Goal: Information Seeking & Learning: Learn about a topic

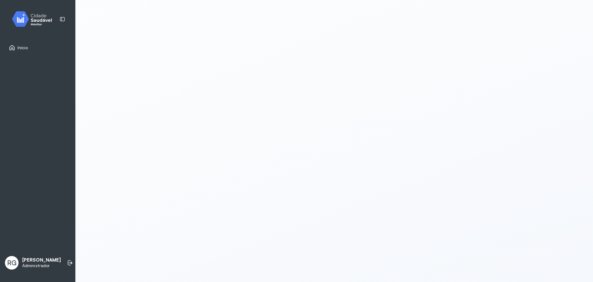
click at [32, 45] on link "Início" at bounding box center [37, 48] width 57 height 6
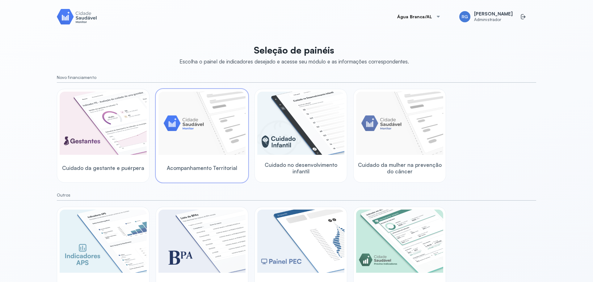
click at [227, 117] on img at bounding box center [202, 122] width 87 height 63
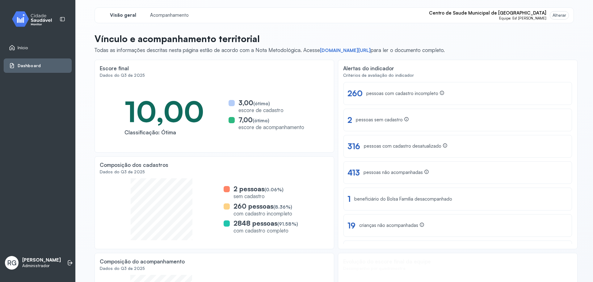
click at [540, 14] on span "Centro de Saude Municipal de [GEOGRAPHIC_DATA]" at bounding box center [487, 13] width 117 height 6
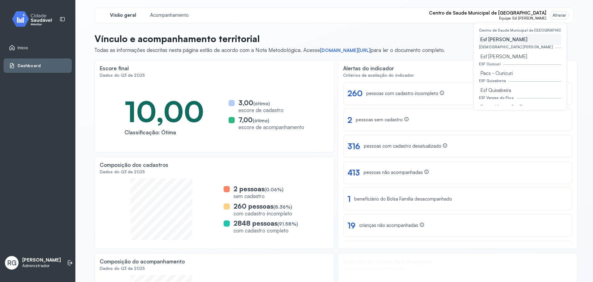
click at [540, 14] on span "Centro de Saude Municipal de [GEOGRAPHIC_DATA]" at bounding box center [487, 13] width 117 height 6
click at [555, 14] on div "Alterar" at bounding box center [560, 15] width 14 height 5
click at [415, 34] on p "Vínculo e acompanhamento territorial" at bounding box center [270, 38] width 351 height 11
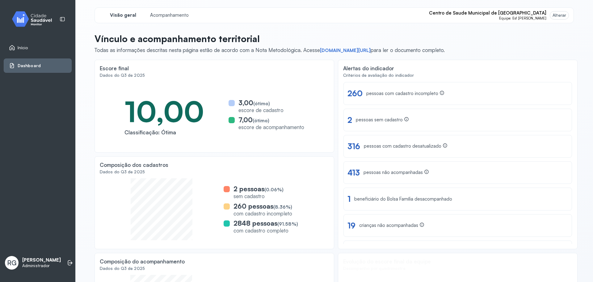
click at [521, 18] on span "Equipe: Esf Urbano Ii" at bounding box center [524, 18] width 48 height 4
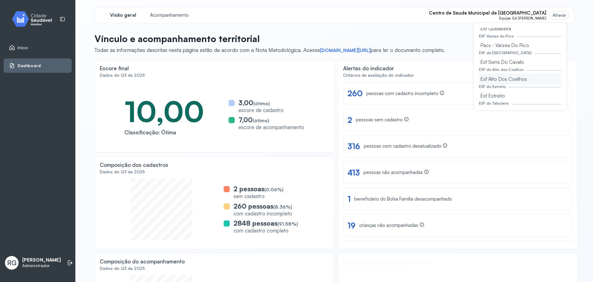
scroll to position [91, 0]
click at [430, 40] on p "Vínculo e acompanhamento territorial" at bounding box center [270, 38] width 351 height 11
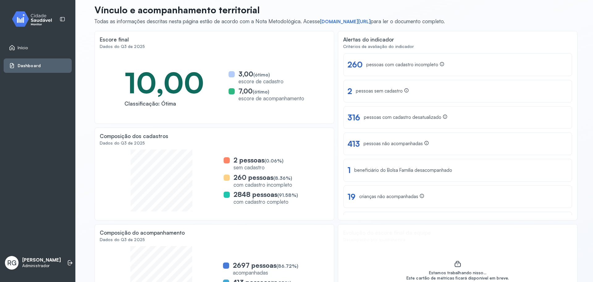
scroll to position [0, 0]
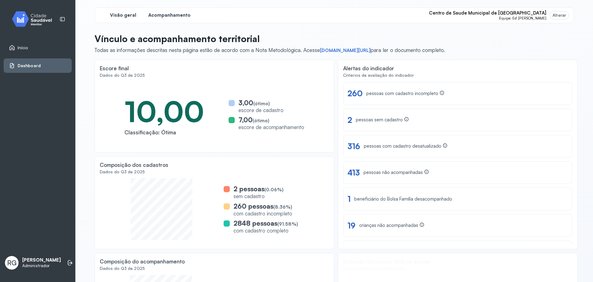
click at [169, 19] on div "Acompanhamento" at bounding box center [169, 15] width 46 height 10
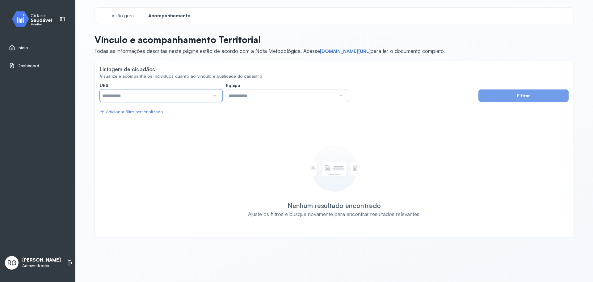
click at [173, 95] on input "text" at bounding box center [155, 95] width 110 height 12
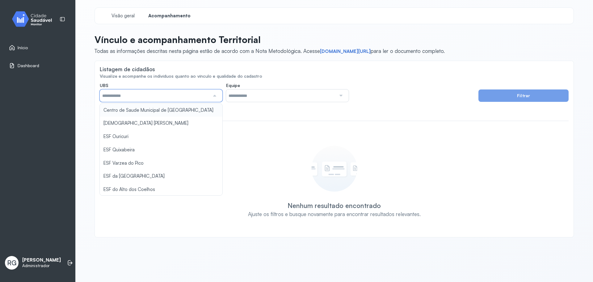
type input "*****"
click at [170, 109] on div "**********" at bounding box center [334, 157] width 469 height 149
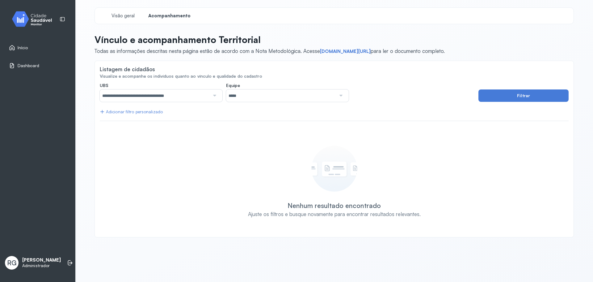
click at [234, 90] on input "*****" at bounding box center [281, 95] width 110 height 12
click at [239, 126] on div "**********" at bounding box center [334, 157] width 469 height 149
click at [488, 98] on button "Filtrar" at bounding box center [524, 95] width 90 height 12
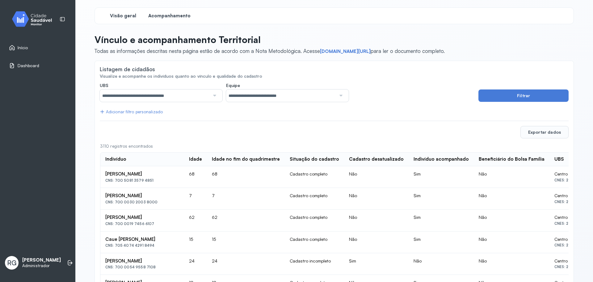
click at [127, 17] on span "Visão geral" at bounding box center [123, 16] width 26 height 6
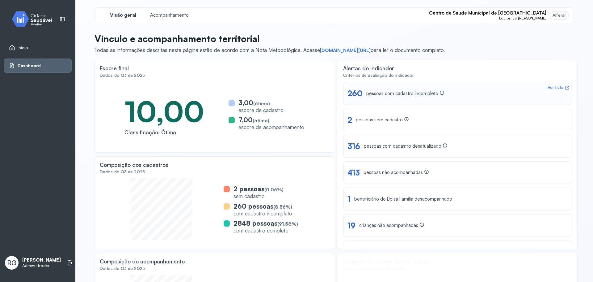
click at [423, 99] on div "Ver lista 260 pessoas com cadastro incompleto" at bounding box center [458, 93] width 229 height 23
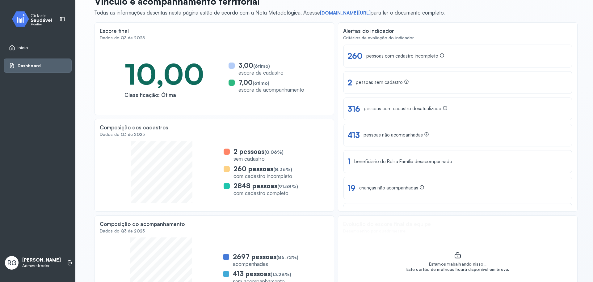
scroll to position [64, 0]
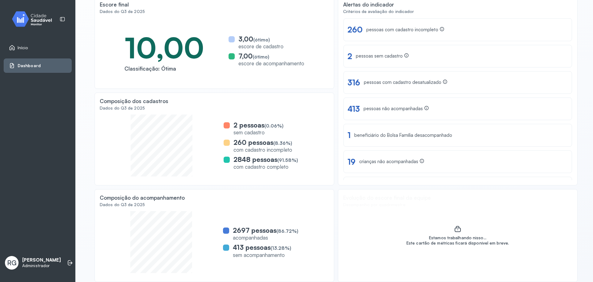
click at [289, 232] on span "(86.72%)" at bounding box center [288, 231] width 22 height 6
click at [296, 228] on div "2697 pessoas (86.72%) acompanhadas 413 pessoas (13.28%) sem acompanhamento" at bounding box center [214, 242] width 229 height 62
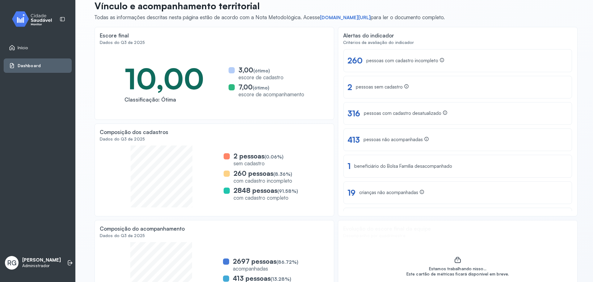
scroll to position [0, 0]
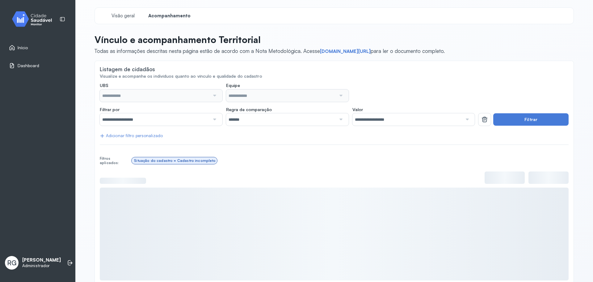
type input "**********"
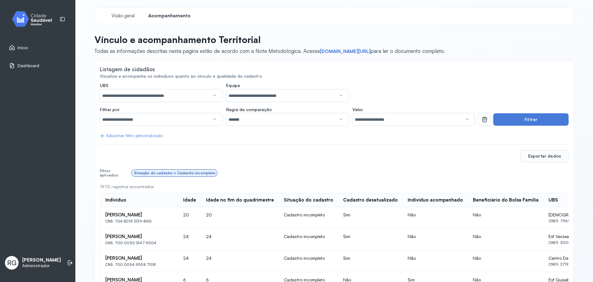
click at [215, 156] on div "Exportar dados" at bounding box center [334, 156] width 469 height 12
click at [327, 152] on div "Exportar dados" at bounding box center [334, 156] width 469 height 12
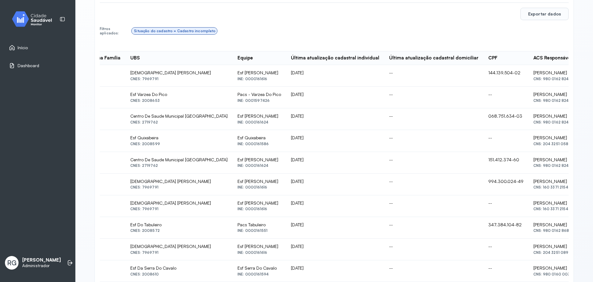
scroll to position [80, 0]
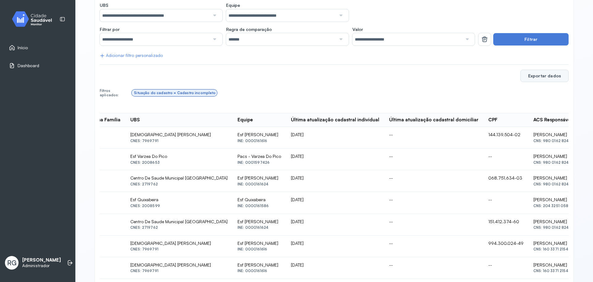
click at [538, 76] on button "Exportar dados" at bounding box center [545, 76] width 48 height 12
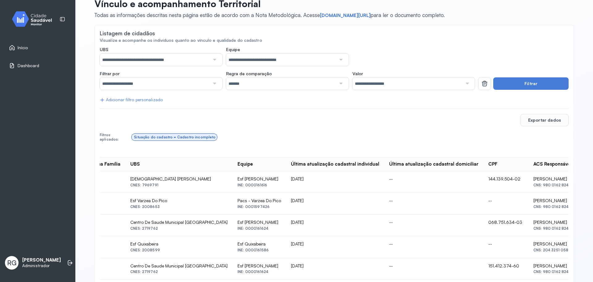
scroll to position [0, 0]
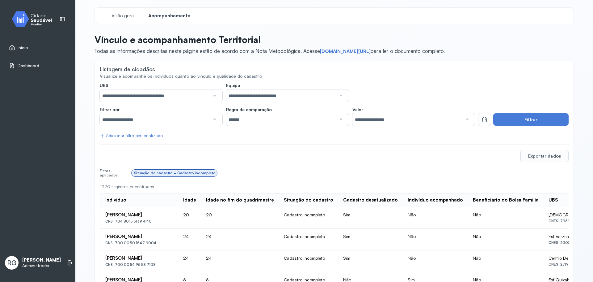
click at [112, 13] on span "Visão geral" at bounding box center [123, 16] width 23 height 6
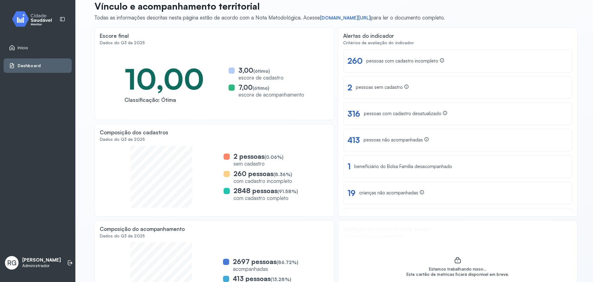
scroll to position [64, 0]
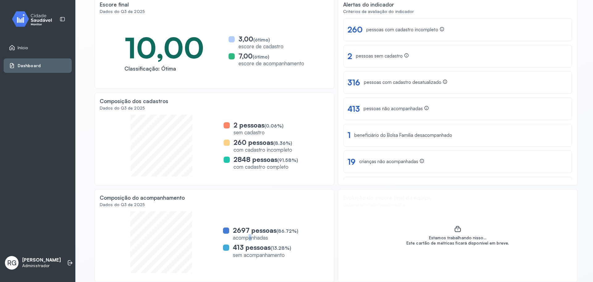
click at [249, 235] on div "acompanhadas" at bounding box center [266, 237] width 66 height 6
click at [249, 234] on div "acompanhadas" at bounding box center [266, 237] width 66 height 6
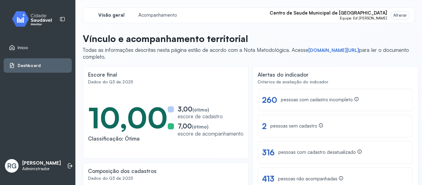
scroll to position [19, 0]
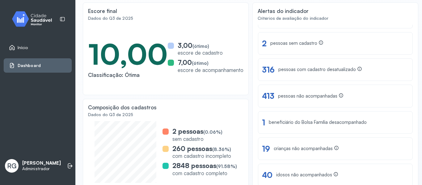
click at [36, 48] on link "Início" at bounding box center [37, 48] width 57 height 6
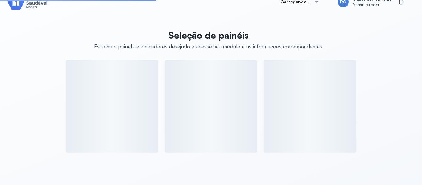
scroll to position [64, 0]
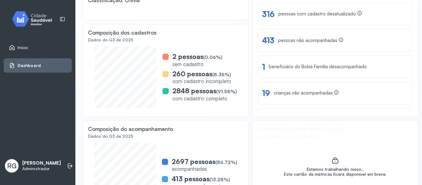
scroll to position [140, 0]
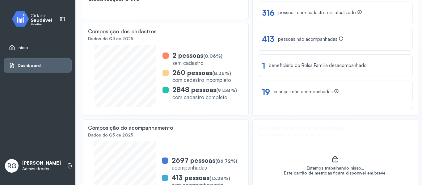
click at [179, 92] on div "2848 pessoas (91.58%)" at bounding box center [204, 90] width 65 height 8
click at [180, 91] on div "2848 pessoas (91.58%)" at bounding box center [204, 90] width 65 height 8
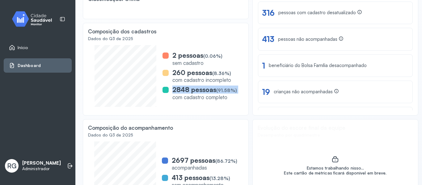
click at [180, 91] on div "2848 pessoas (91.58%)" at bounding box center [204, 90] width 65 height 8
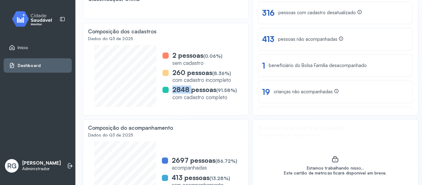
click at [180, 91] on div "2848 pessoas (91.58%)" at bounding box center [204, 90] width 65 height 8
click at [180, 90] on div "2848 pessoas (91.58%)" at bounding box center [204, 90] width 65 height 8
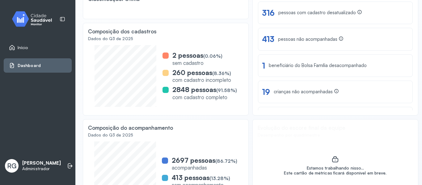
click at [180, 90] on div "2848 pessoas (91.58%)" at bounding box center [204, 90] width 65 height 8
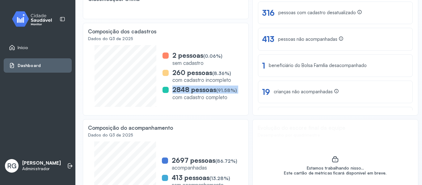
click at [180, 90] on div "2848 pessoas (91.58%)" at bounding box center [204, 90] width 65 height 8
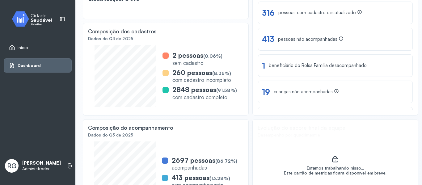
click at [201, 71] on div "260 pessoas (8.36%)" at bounding box center [201, 73] width 59 height 8
click at [190, 58] on div "2 pessoas (0.06%)" at bounding box center [197, 55] width 50 height 8
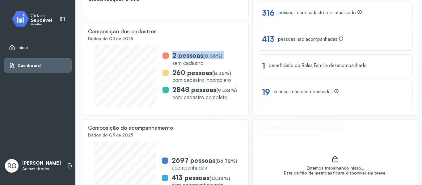
click at [190, 58] on div "2 pessoas (0.06%)" at bounding box center [197, 55] width 50 height 8
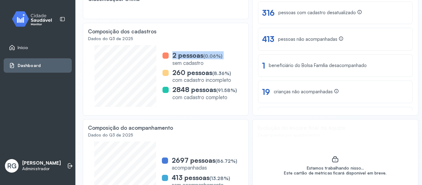
click at [190, 58] on div "2 pessoas (0.06%)" at bounding box center [197, 55] width 50 height 8
click at [186, 91] on div "2848 pessoas (91.58%)" at bounding box center [204, 90] width 65 height 8
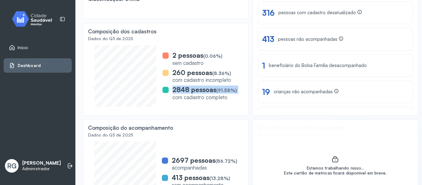
click at [186, 91] on div "2848 pessoas (91.58%)" at bounding box center [204, 90] width 65 height 8
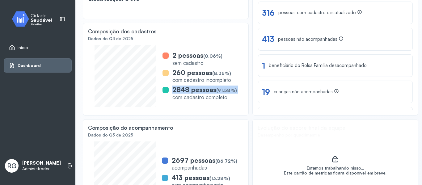
click at [186, 91] on div "2848 pessoas (91.58%)" at bounding box center [204, 90] width 65 height 8
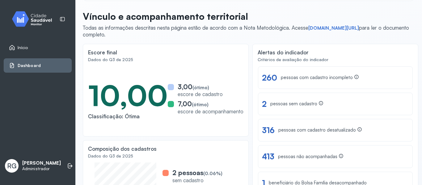
scroll to position [0, 0]
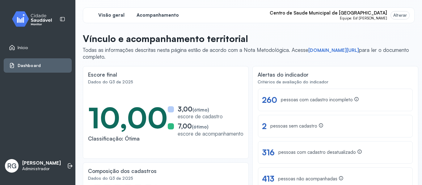
click at [177, 11] on div "Acompanhamento" at bounding box center [157, 15] width 46 height 10
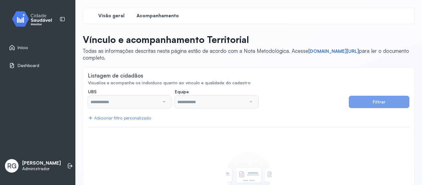
click at [121, 12] on div "Visão geral" at bounding box center [111, 15] width 46 height 11
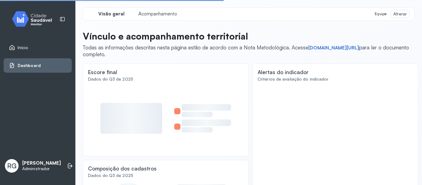
click at [29, 43] on div "Início" at bounding box center [38, 47] width 68 height 14
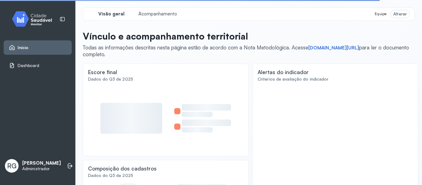
click at [27, 47] on span "Início" at bounding box center [23, 47] width 11 height 5
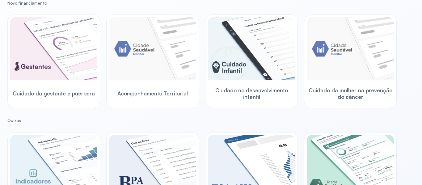
scroll to position [74, 0]
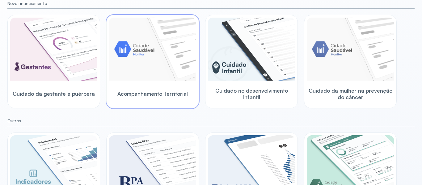
click at [177, 76] on img at bounding box center [152, 49] width 87 height 63
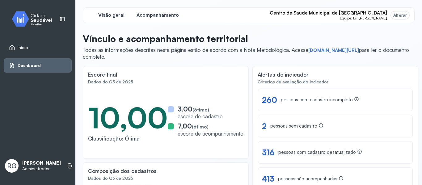
click at [166, 13] on span "Acompanhamento" at bounding box center [158, 15] width 42 height 6
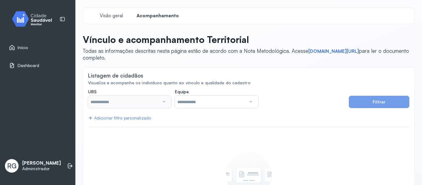
click at [187, 101] on input "text" at bounding box center [210, 102] width 71 height 12
click at [135, 102] on input "text" at bounding box center [123, 102] width 71 height 12
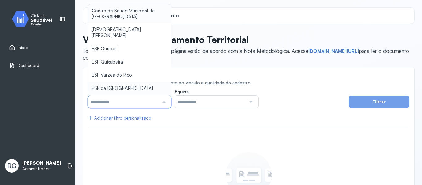
type input "*****"
click at [113, 78] on div "**********" at bounding box center [249, 158] width 332 height 183
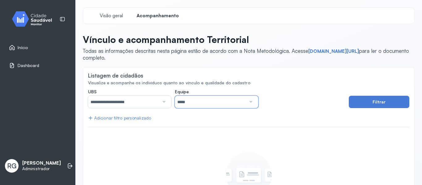
click at [182, 103] on input "*****" at bounding box center [210, 102] width 71 height 12
click at [191, 84] on div "**********" at bounding box center [249, 158] width 332 height 183
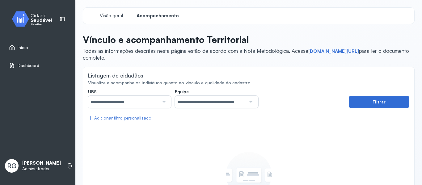
click at [372, 99] on button "Filtrar" at bounding box center [379, 102] width 61 height 12
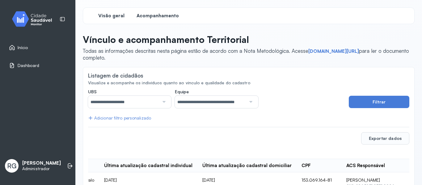
click at [116, 19] on span "Visão geral" at bounding box center [111, 16] width 26 height 6
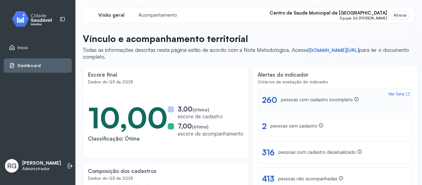
click at [282, 108] on div "Ver lista 260 pessoas com cadastro incompleto" at bounding box center [335, 100] width 155 height 23
click at [35, 18] on img at bounding box center [34, 19] width 56 height 18
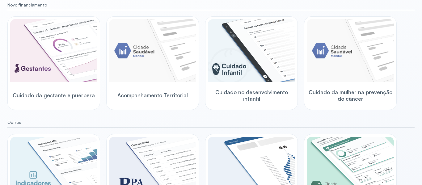
scroll to position [73, 0]
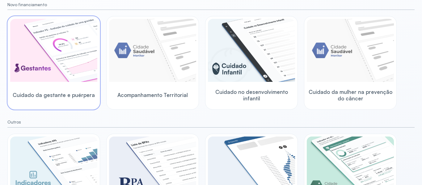
click at [72, 49] on img at bounding box center [53, 50] width 87 height 63
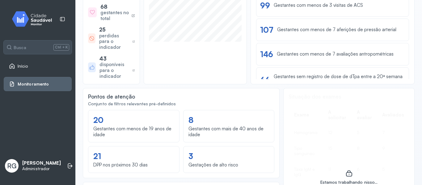
scroll to position [183, 0]
drag, startPoint x: 142, startPoint y: 74, endPoint x: 124, endPoint y: 107, distance: 37.2
click at [124, 107] on div "Pontos de atenção Conjunto de filtros relevantes pré-definidos Ver lista 20 Ges…" at bounding box center [181, 132] width 197 height 90
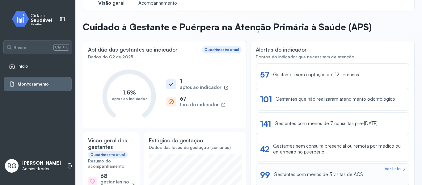
scroll to position [0, 0]
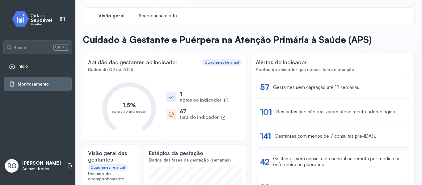
click at [33, 15] on img at bounding box center [34, 19] width 56 height 18
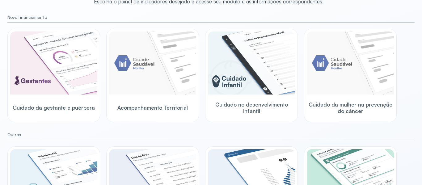
scroll to position [60, 0]
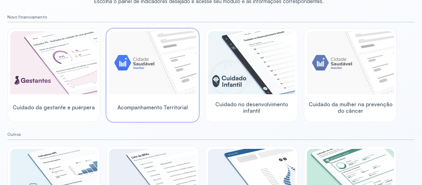
click at [161, 78] on img at bounding box center [152, 62] width 87 height 63
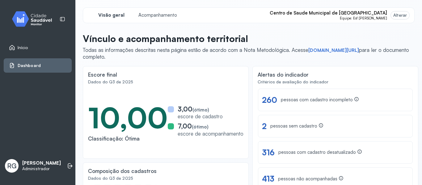
click at [36, 20] on img at bounding box center [34, 19] width 56 height 18
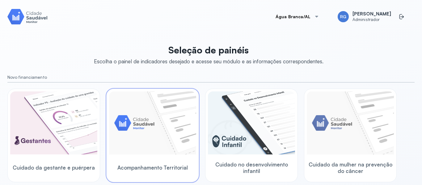
click at [152, 113] on img at bounding box center [152, 122] width 87 height 63
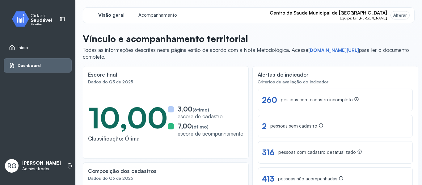
click at [357, 14] on span "Centro de Saude Municipal de [GEOGRAPHIC_DATA]" at bounding box center [328, 13] width 117 height 6
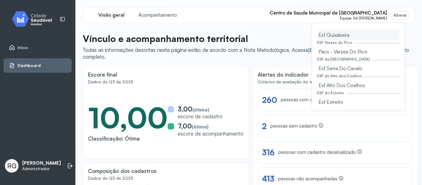
scroll to position [91, 0]
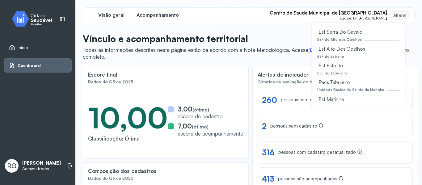
click at [170, 16] on span "Acompanhamento" at bounding box center [158, 15] width 42 height 6
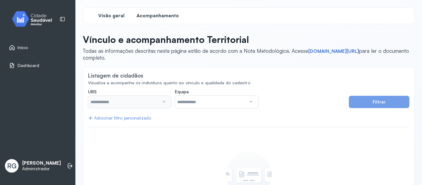
click at [122, 16] on span "Visão geral" at bounding box center [111, 16] width 26 height 6
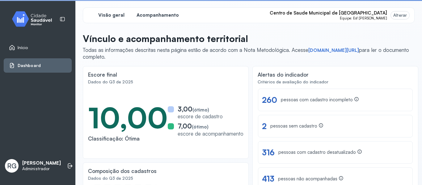
click at [163, 16] on span "Acompanhamento" at bounding box center [158, 15] width 42 height 6
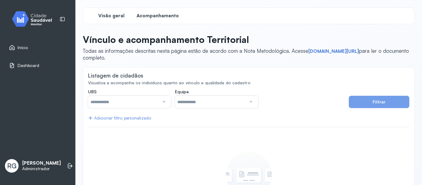
click at [104, 20] on div "Visão geral" at bounding box center [111, 15] width 46 height 11
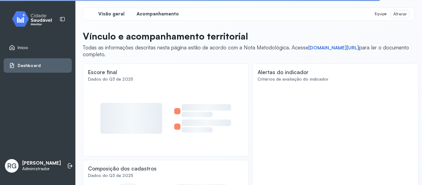
click at [172, 11] on span "Acompanhamento" at bounding box center [158, 14] width 42 height 6
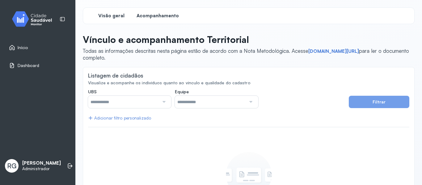
click at [125, 12] on div "Visão geral" at bounding box center [111, 15] width 46 height 11
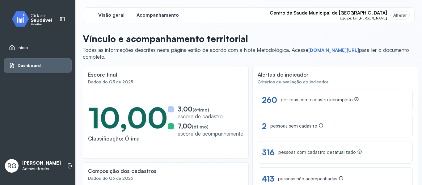
click at [143, 15] on span "Acompanhamento" at bounding box center [158, 15] width 42 height 6
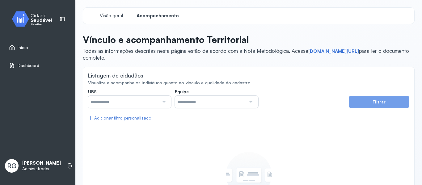
click at [359, 106] on button "Filtrar" at bounding box center [379, 102] width 61 height 12
click at [370, 102] on button "Filtrar" at bounding box center [379, 102] width 61 height 12
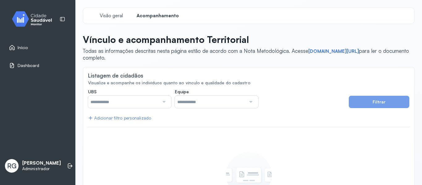
click at [370, 102] on button "Filtrar" at bounding box center [379, 102] width 61 height 12
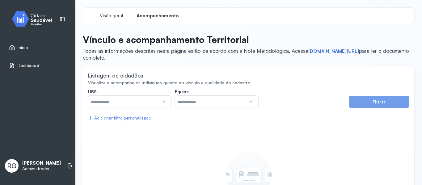
click at [370, 102] on button "Filtrar" at bounding box center [379, 102] width 61 height 12
click at [147, 104] on input "text" at bounding box center [123, 102] width 71 height 12
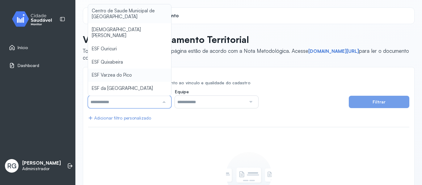
type input "*****"
click at [130, 69] on div "**********" at bounding box center [249, 158] width 332 height 183
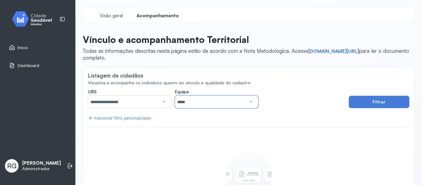
click at [226, 97] on input "*****" at bounding box center [210, 102] width 71 height 12
click at [226, 90] on div "**********" at bounding box center [216, 98] width 83 height 19
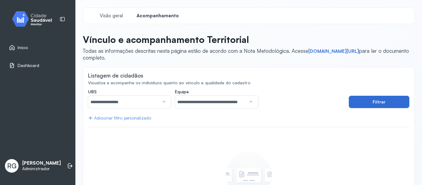
click at [374, 99] on button "Filtrar" at bounding box center [379, 102] width 61 height 12
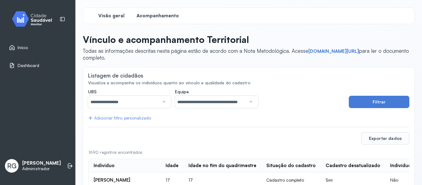
click at [106, 18] on span "Visão geral" at bounding box center [111, 16] width 26 height 6
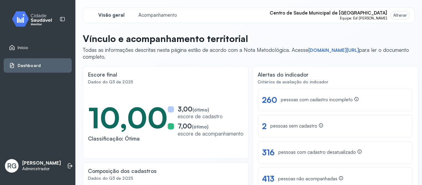
click at [46, 21] on img at bounding box center [34, 19] width 56 height 18
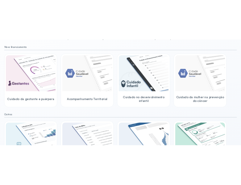
scroll to position [64, 0]
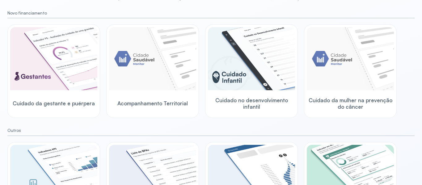
click at [134, 53] on img at bounding box center [152, 58] width 87 height 63
